Goal: Find specific page/section: Find specific page/section

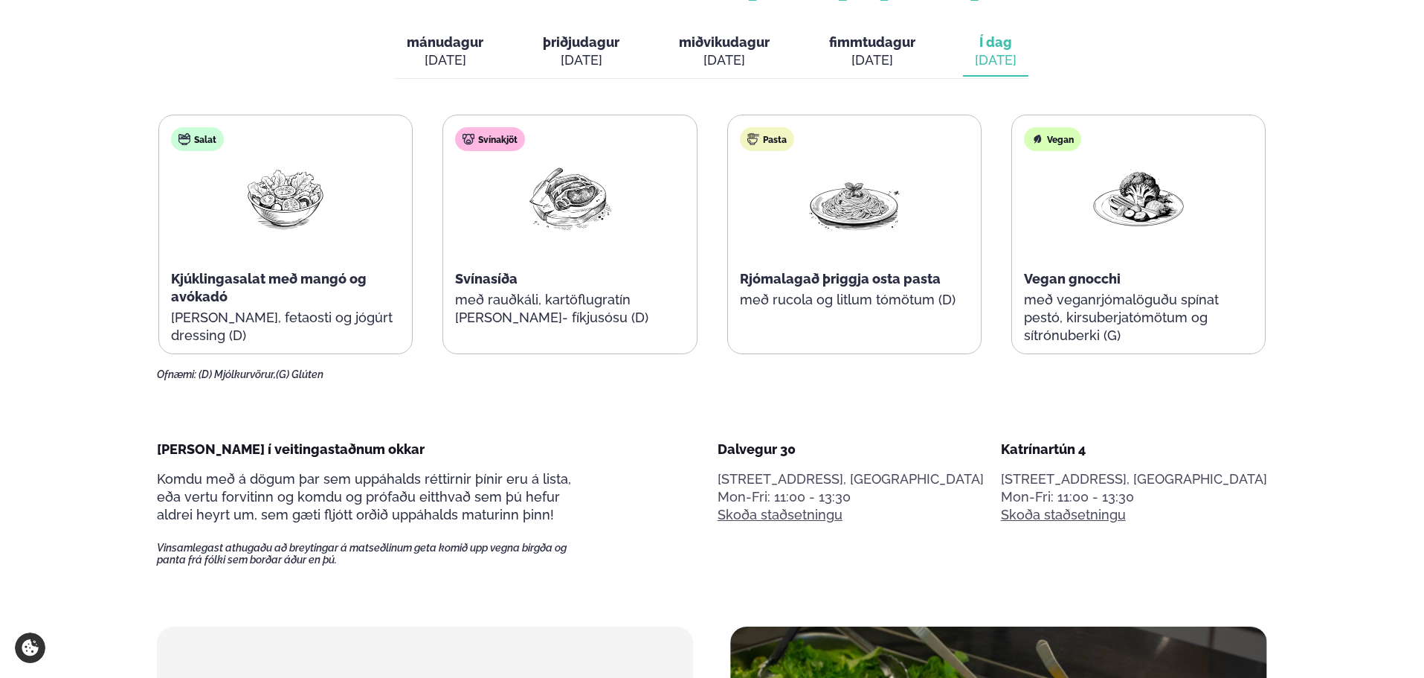
scroll to position [669, 0]
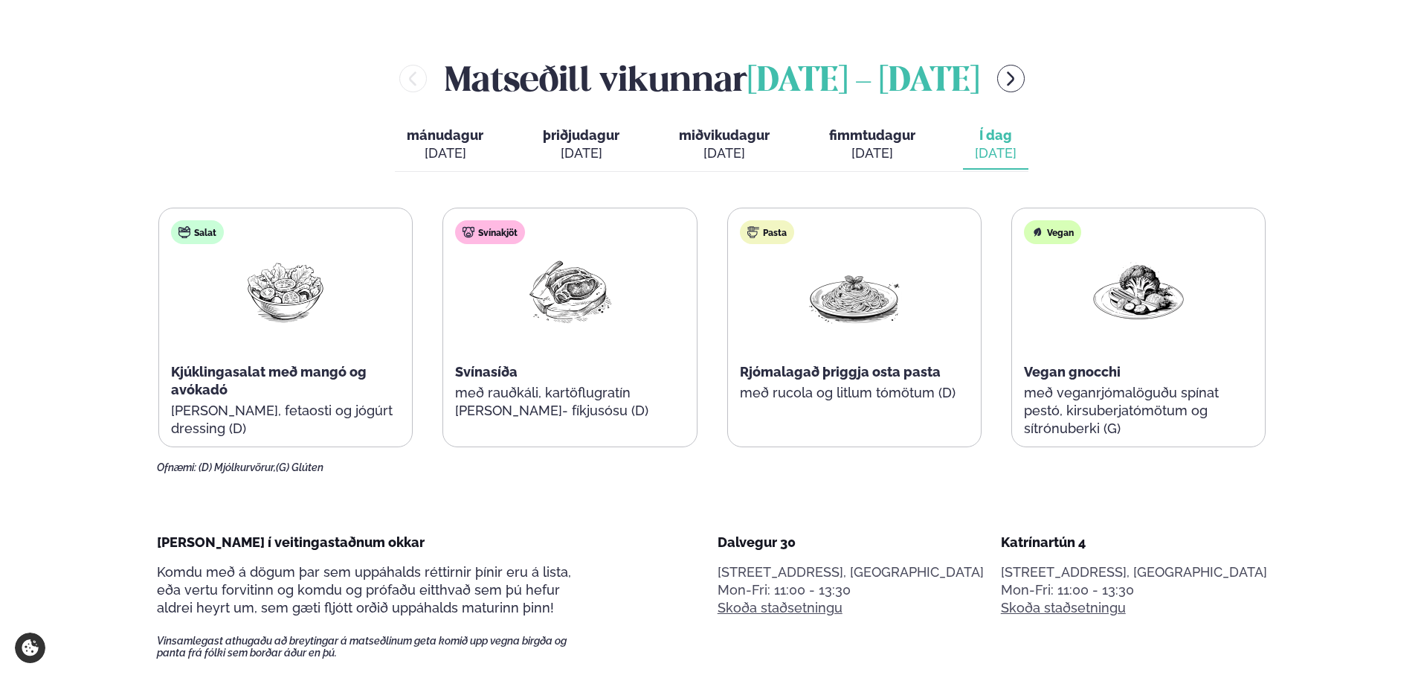
click at [1025, 89] on button "menu-btn-right" at bounding box center [1011, 79] width 28 height 28
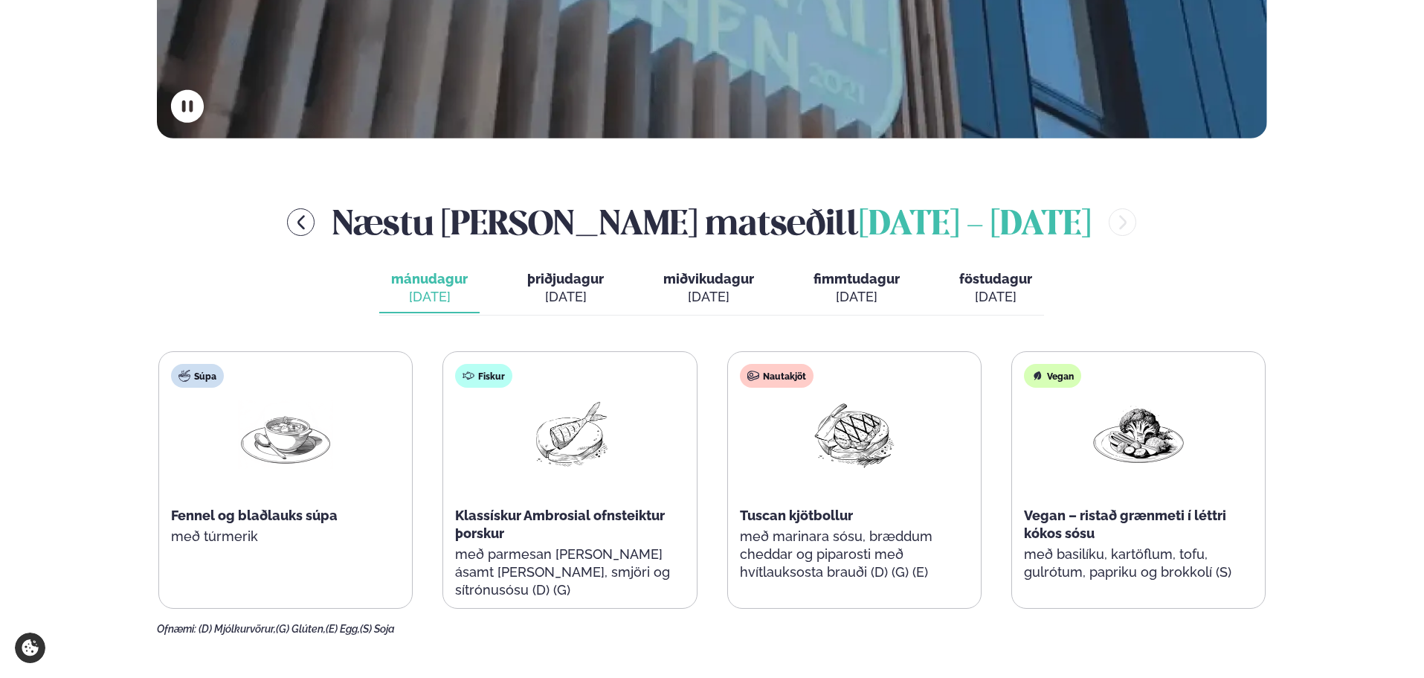
scroll to position [521, 0]
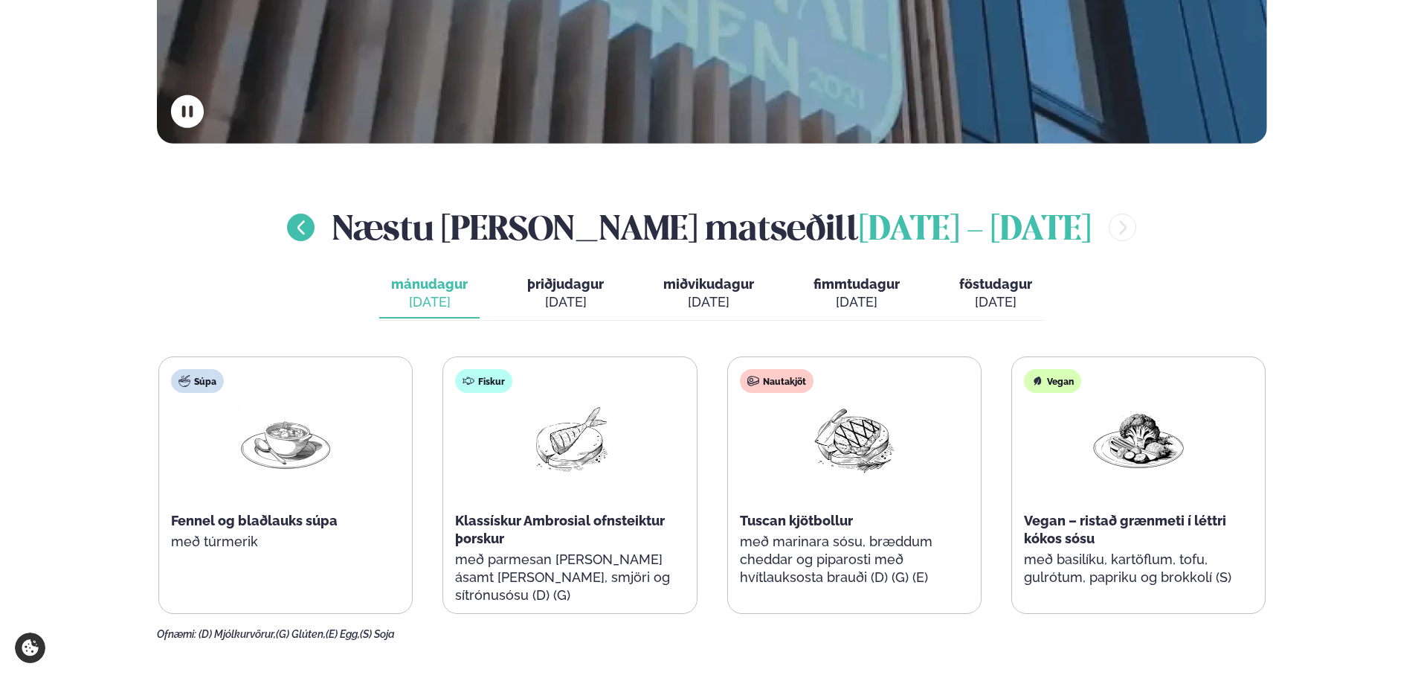
click at [315, 226] on button "menu-btn-left" at bounding box center [301, 227] width 28 height 28
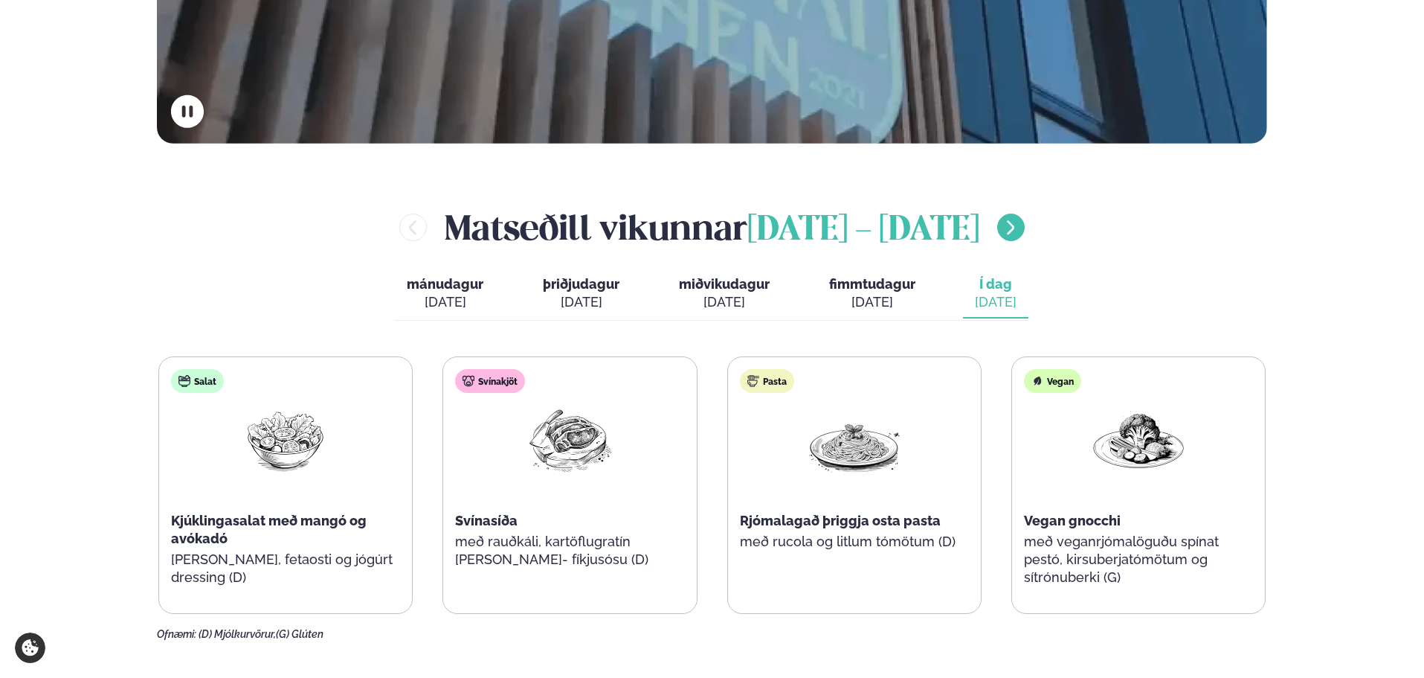
click at [1025, 239] on button "menu-btn-right" at bounding box center [1011, 227] width 28 height 28
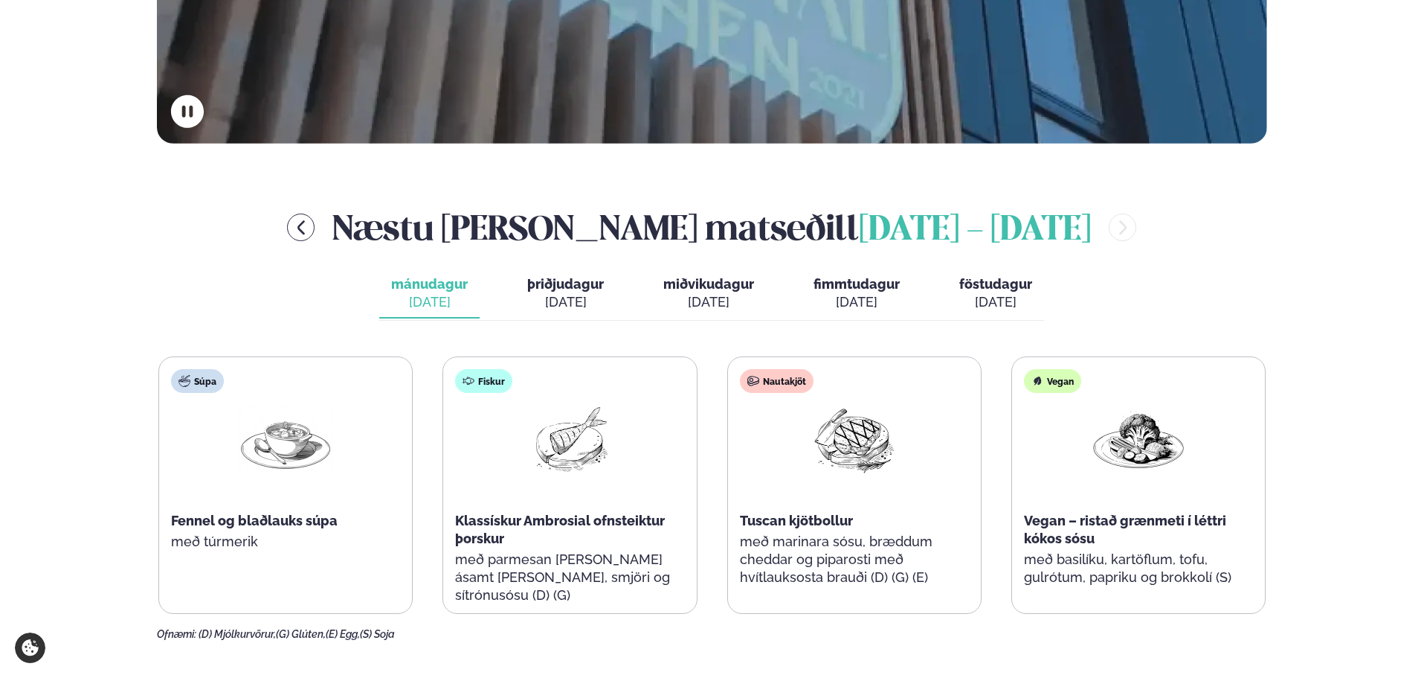
click at [379, 225] on div "Næstu [PERSON_NAME] matseðill [DATE] - [DATE]" at bounding box center [712, 227] width 1110 height 48
click at [310, 227] on icon "menu-btn-left" at bounding box center [301, 228] width 18 height 18
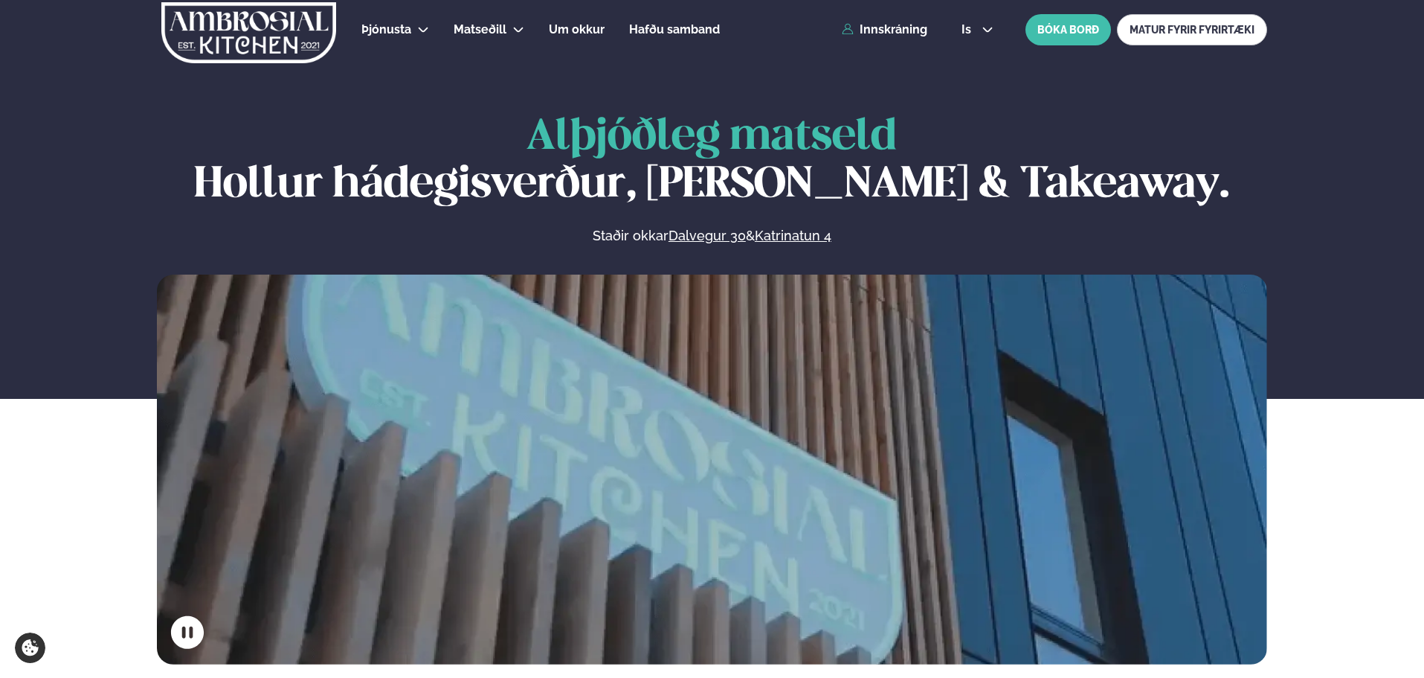
scroll to position [521, 0]
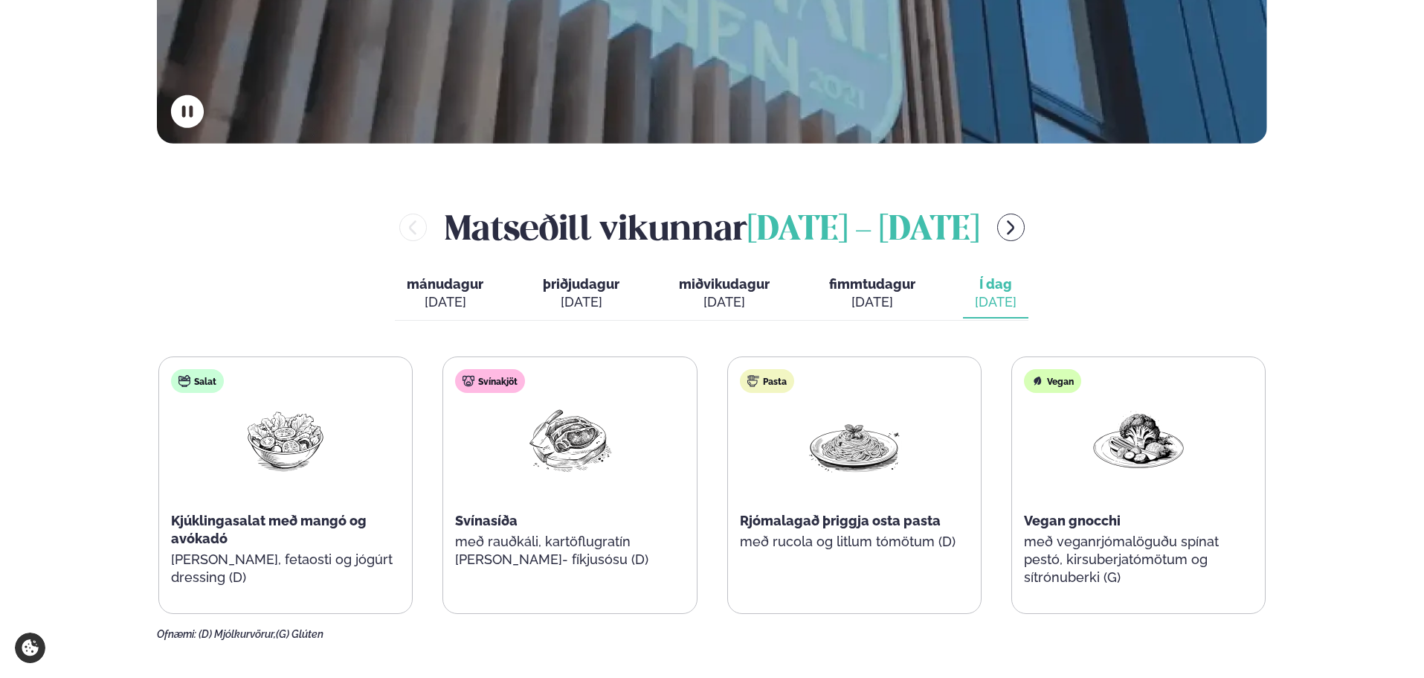
click at [1040, 239] on div "Matseðill vikunnar september 8 - 12" at bounding box center [712, 227] width 1110 height 48
click at [1020, 236] on icon "menu-btn-right" at bounding box center [1011, 228] width 18 height 18
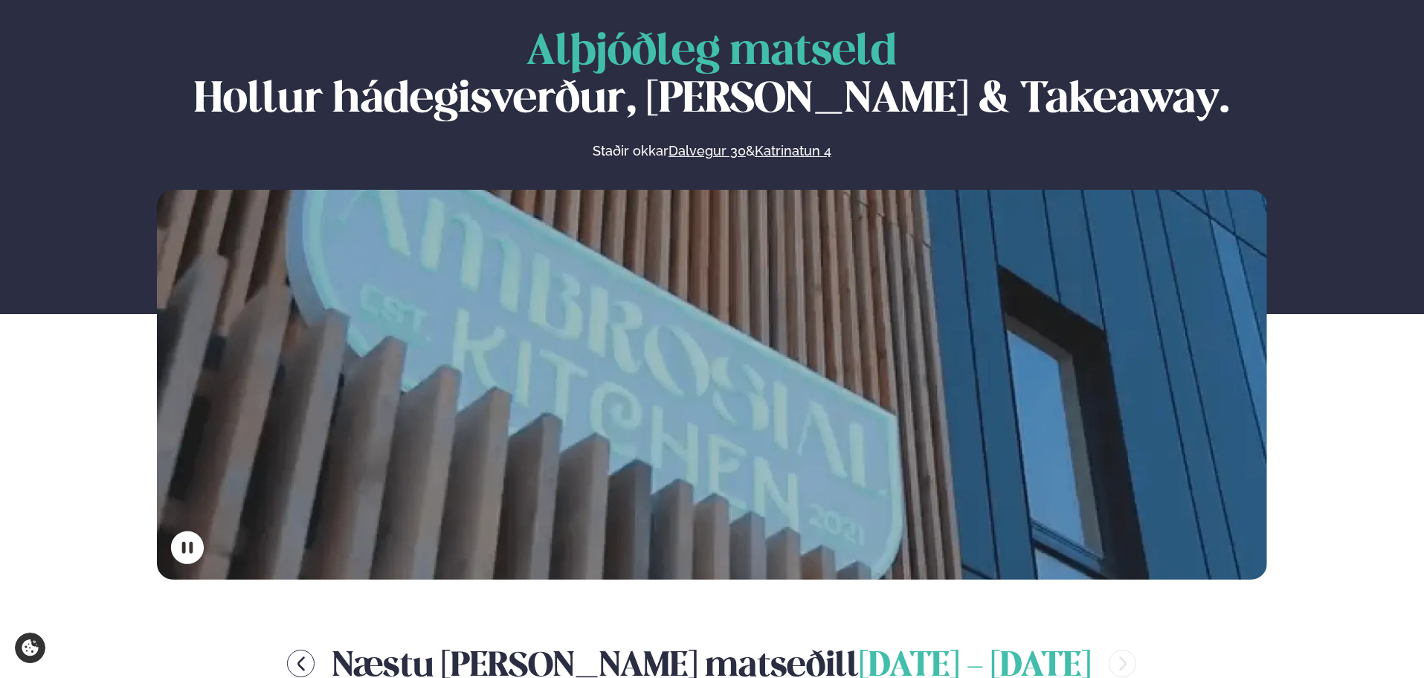
scroll to position [0, 0]
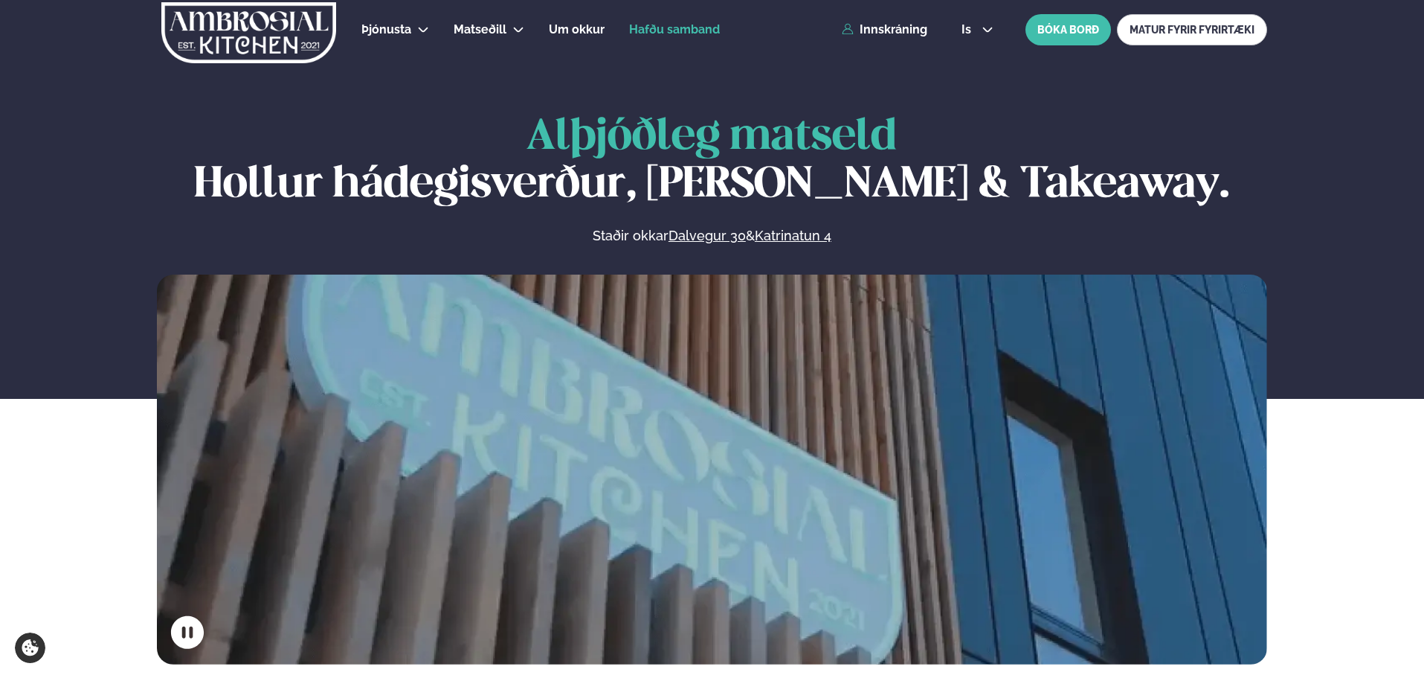
click at [673, 28] on span "Hafðu samband" at bounding box center [674, 29] width 91 height 14
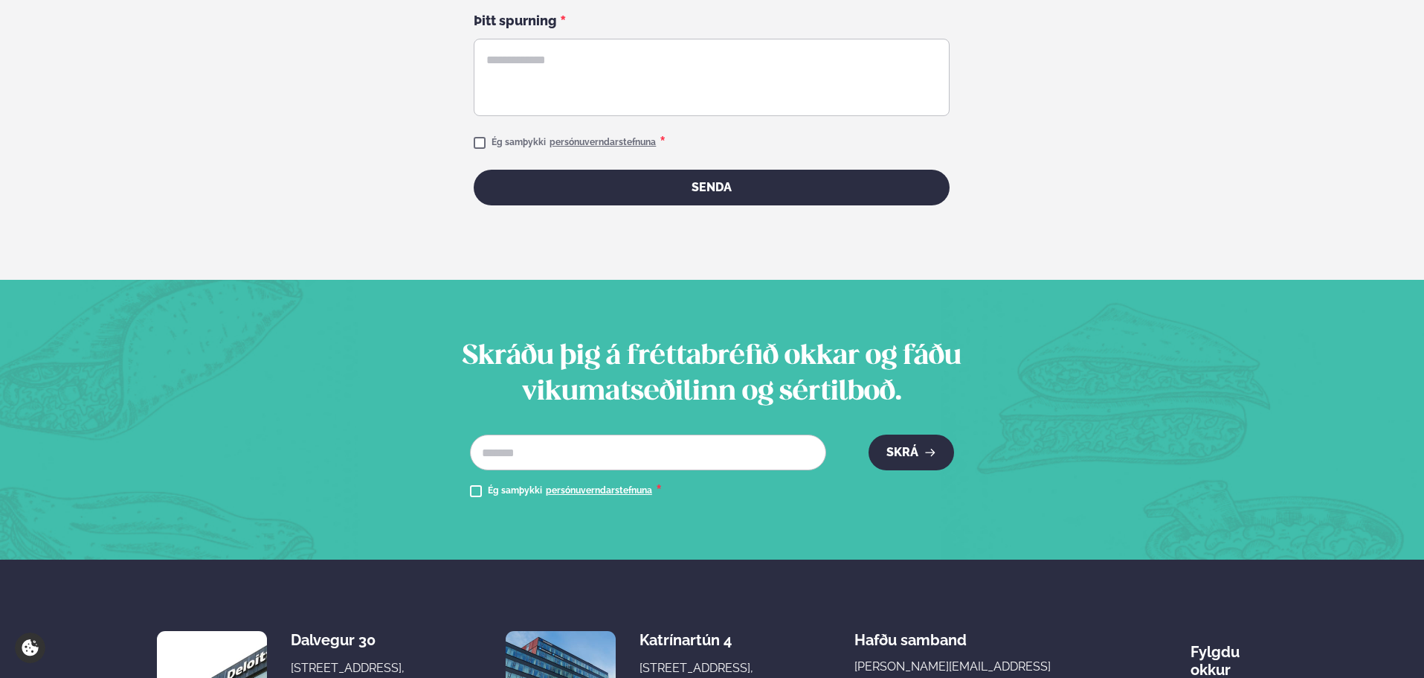
scroll to position [892, 0]
